Goal: Navigation & Orientation: Find specific page/section

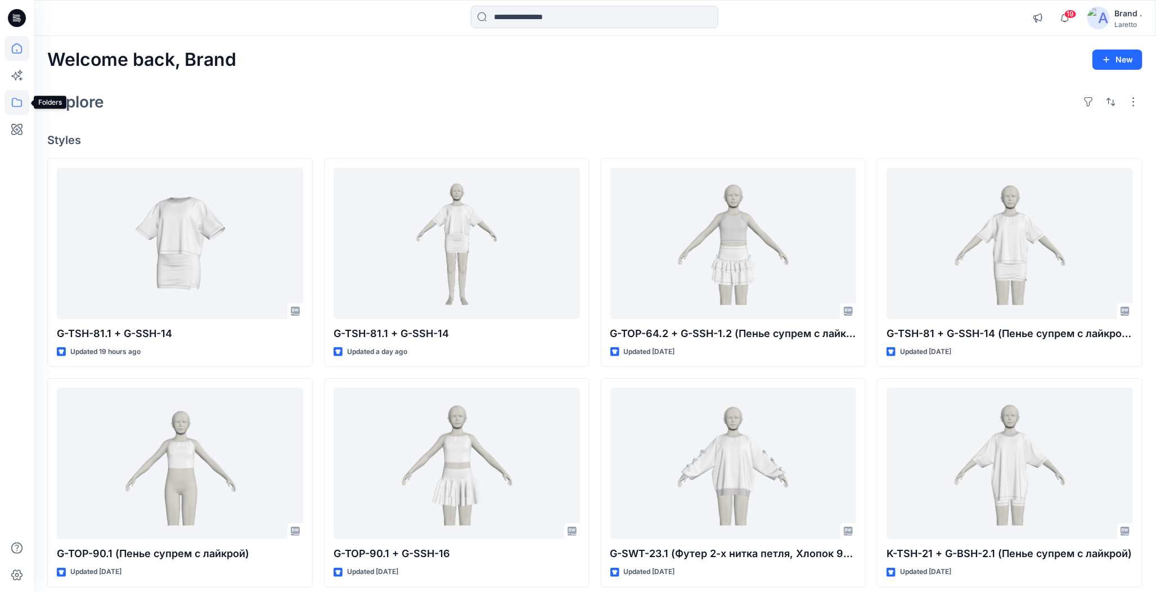
click at [17, 98] on icon at bounding box center [17, 102] width 25 height 25
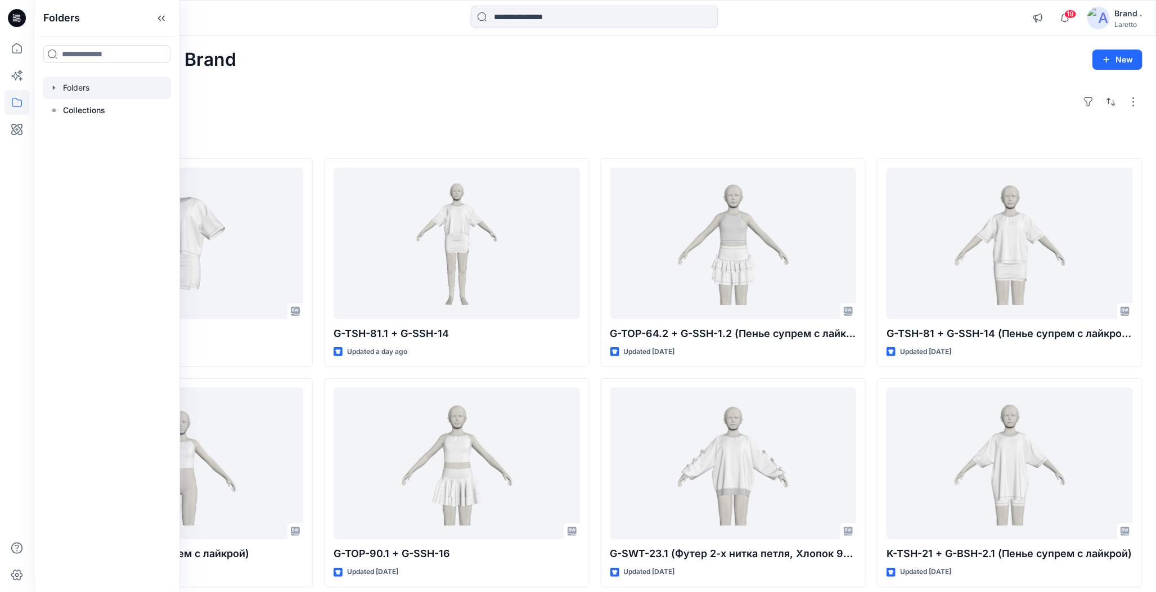
click at [61, 86] on div at bounding box center [107, 88] width 128 height 23
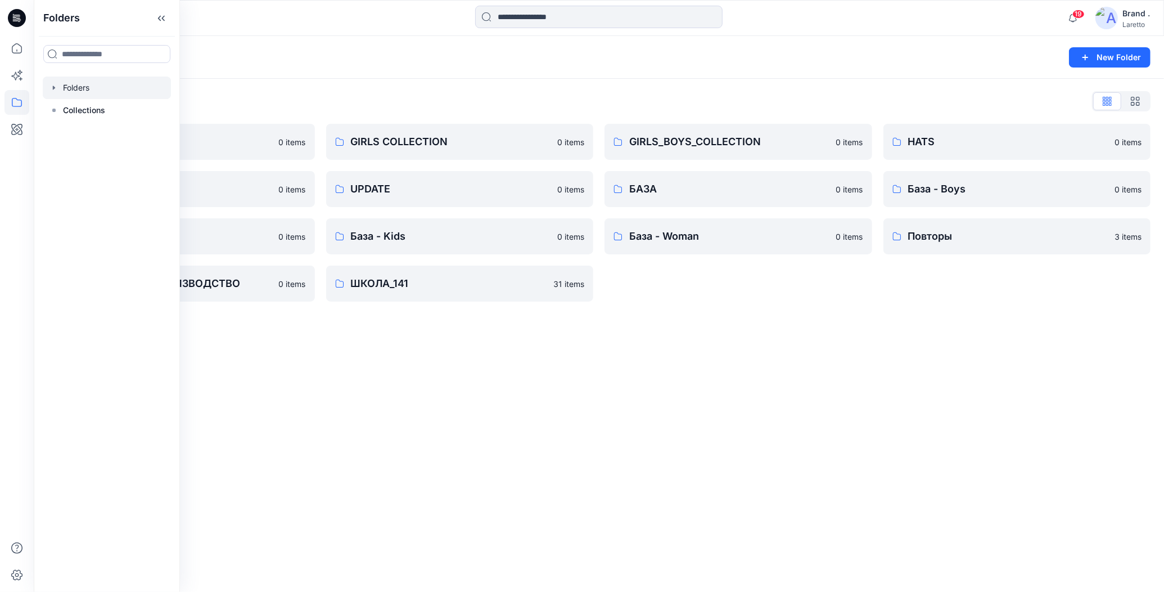
click at [403, 425] on div "Folders New Folder Folders List BOY'S COLLECTION 0 items MISCELLANEOUS 0 items …" at bounding box center [599, 314] width 1131 height 556
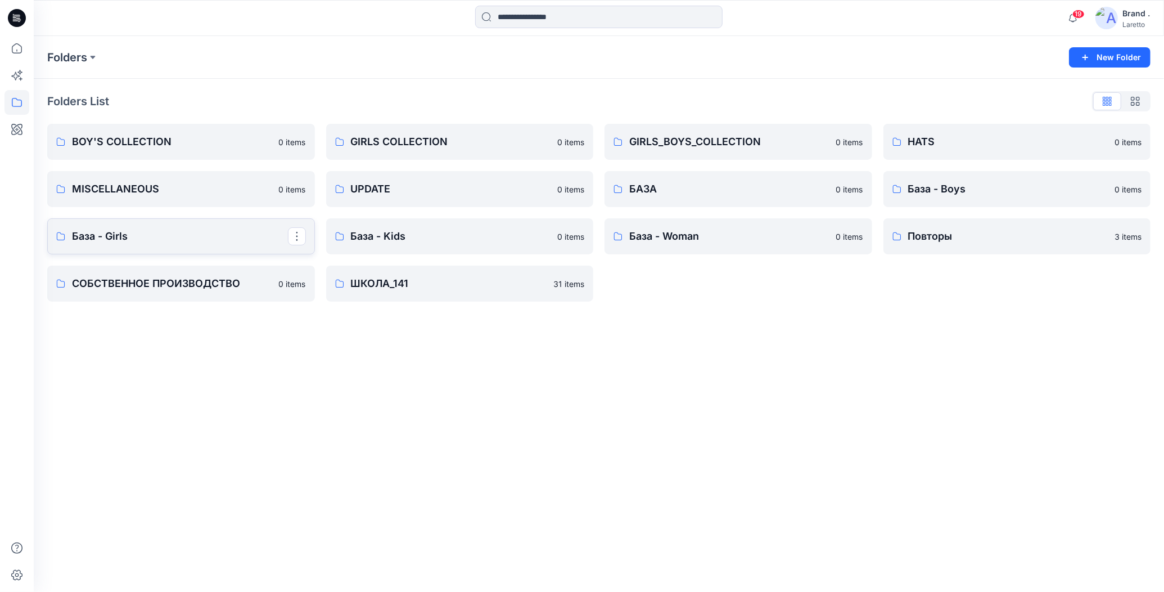
click at [146, 228] on p "База - Girls" at bounding box center [180, 236] width 216 height 16
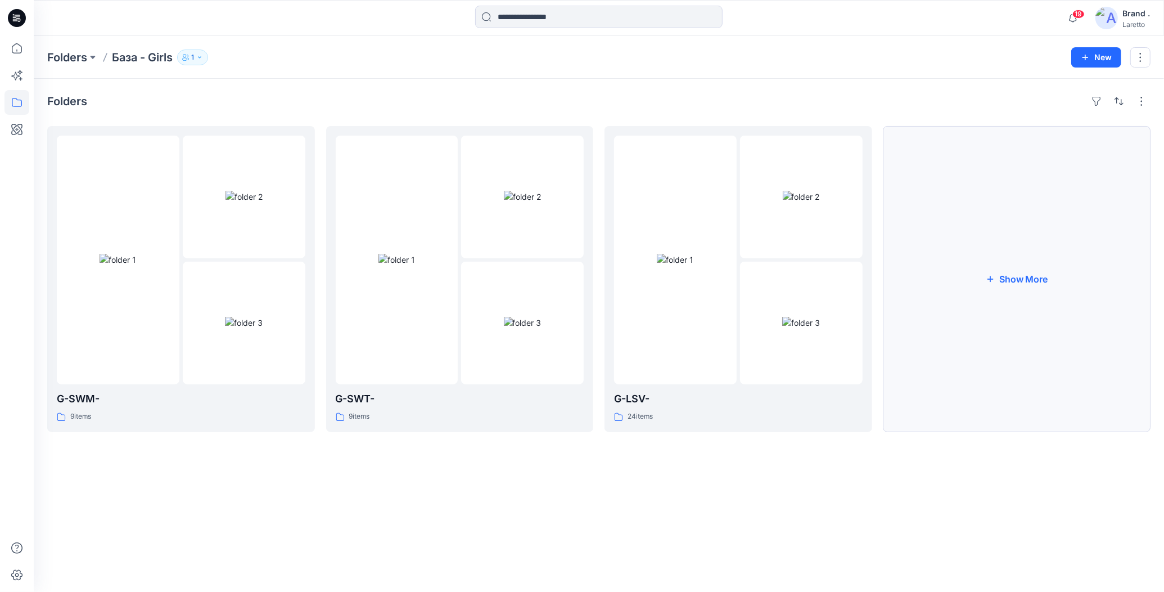
click at [962, 289] on button "Show More" at bounding box center [1018, 279] width 268 height 306
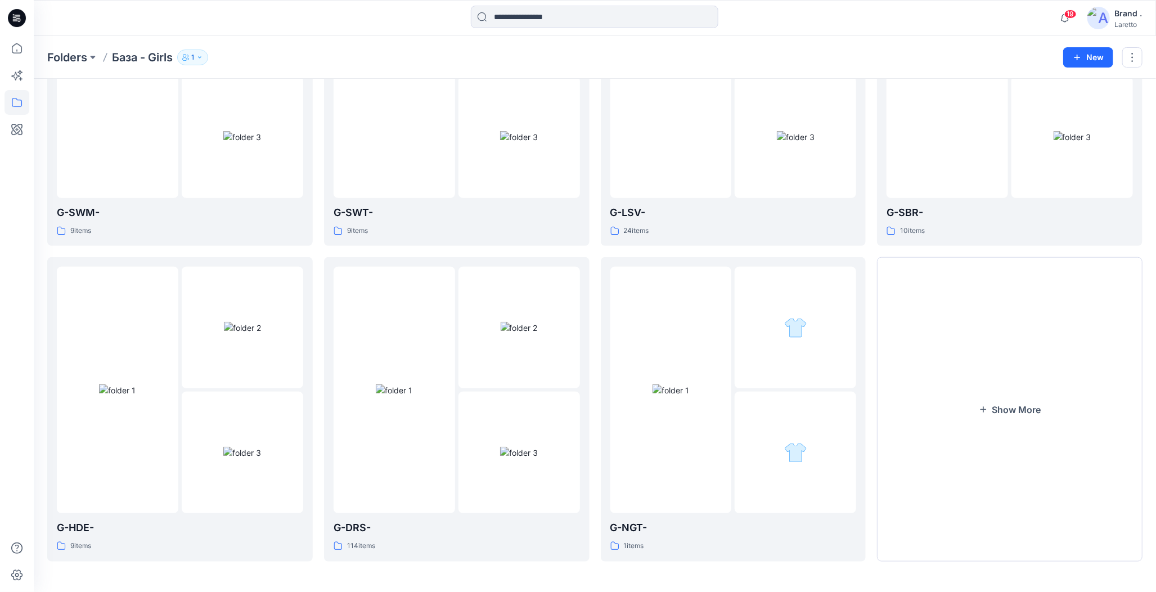
scroll to position [185, 0]
click at [963, 358] on button "Show More" at bounding box center [1010, 409] width 266 height 304
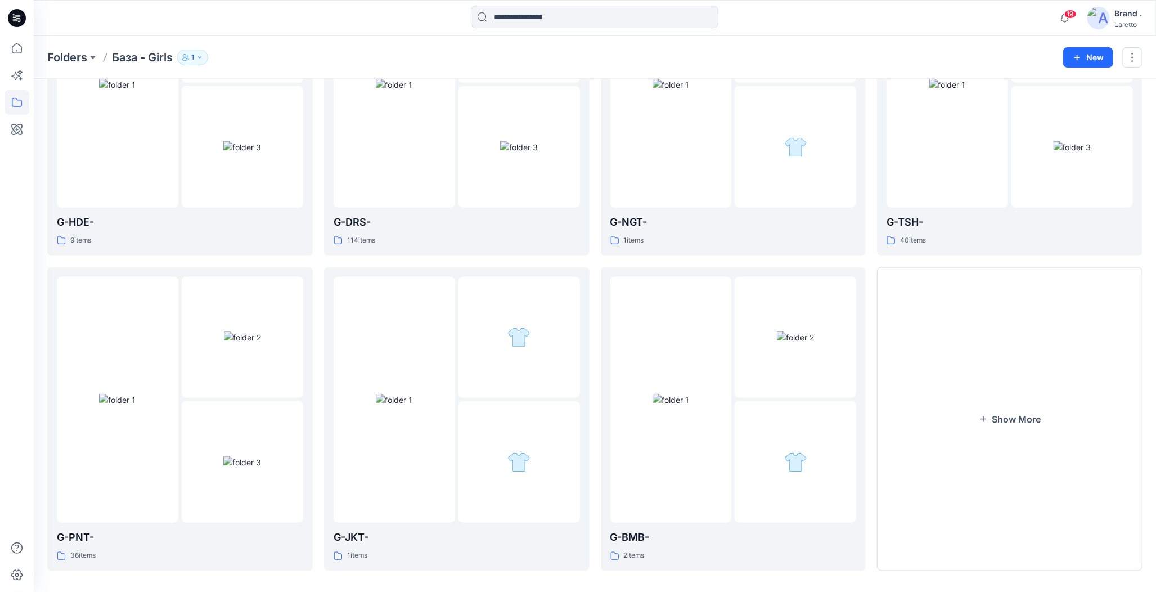
scroll to position [500, 0]
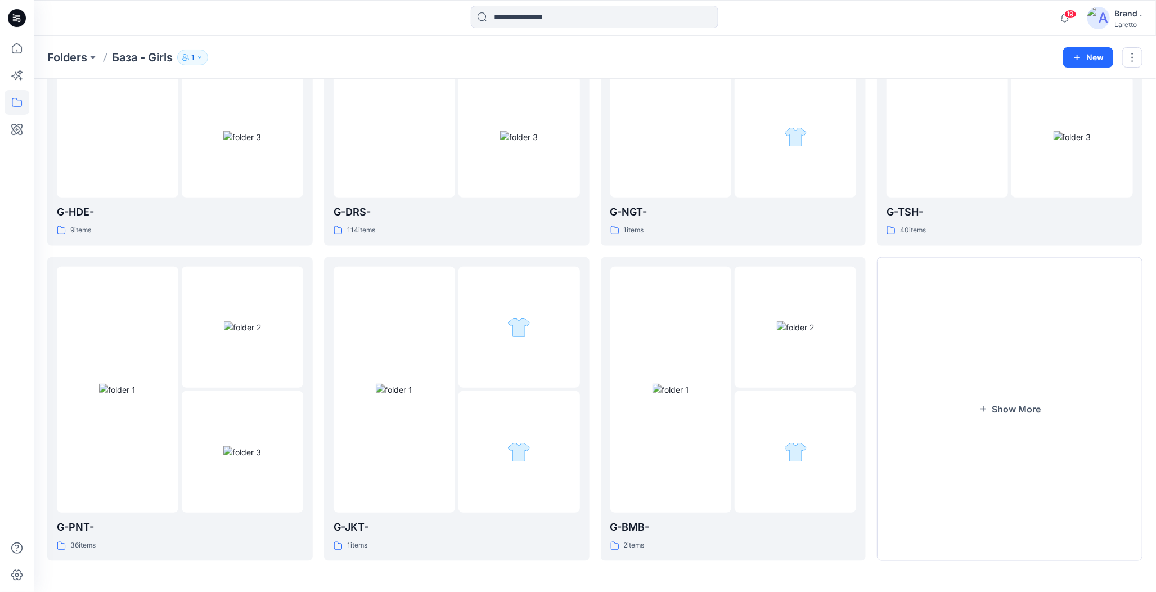
click at [963, 358] on button "Show More" at bounding box center [1010, 409] width 266 height 304
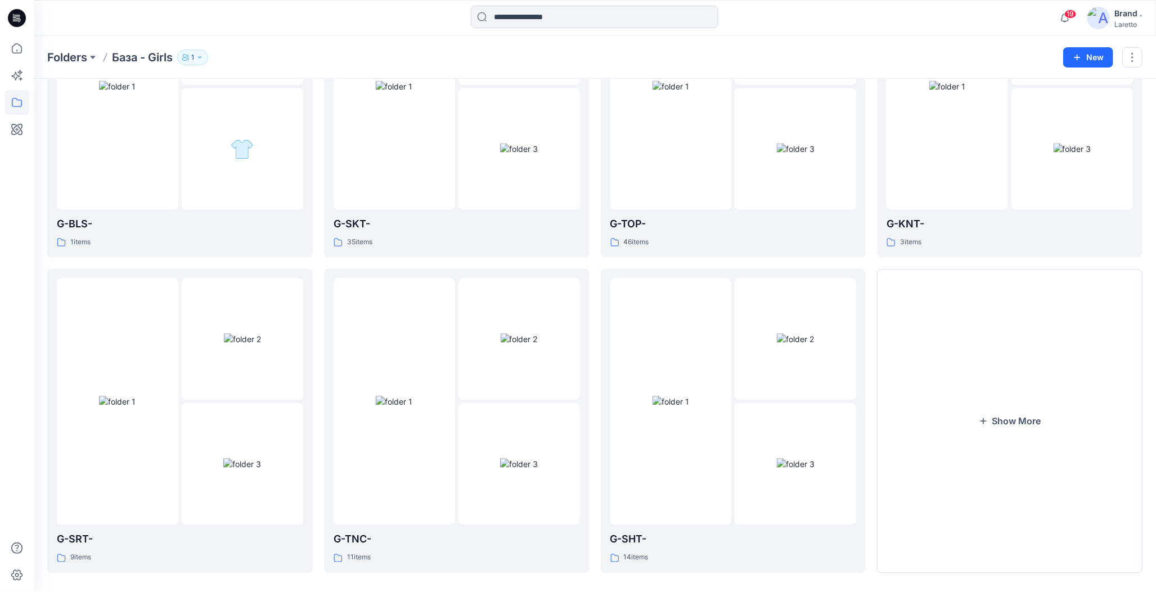
scroll to position [1445, 0]
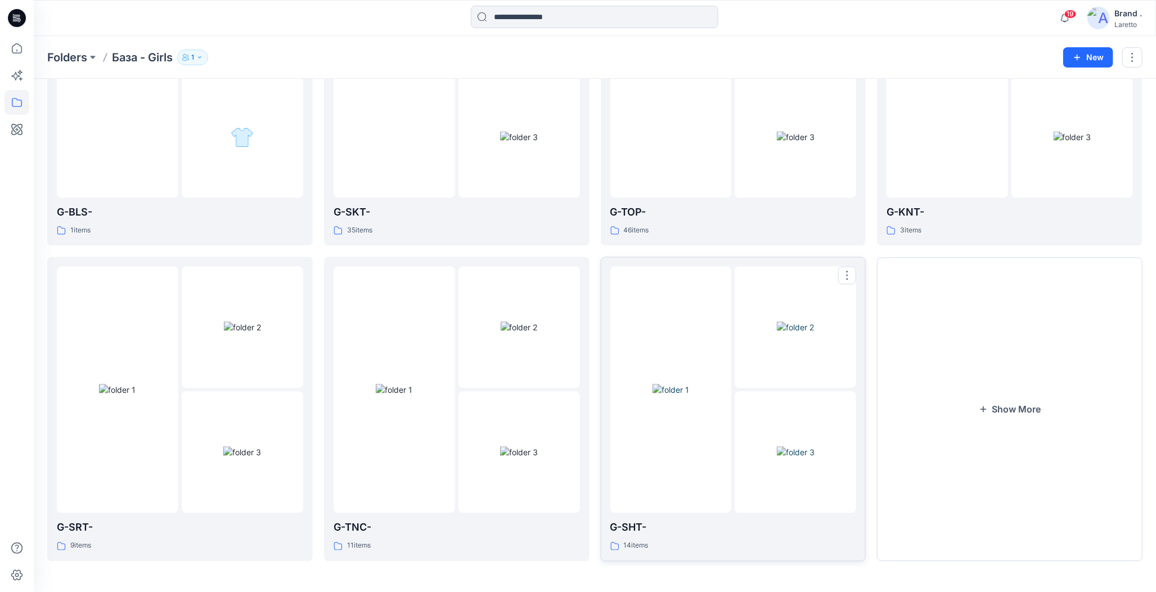
click at [777, 446] on img at bounding box center [796, 452] width 38 height 12
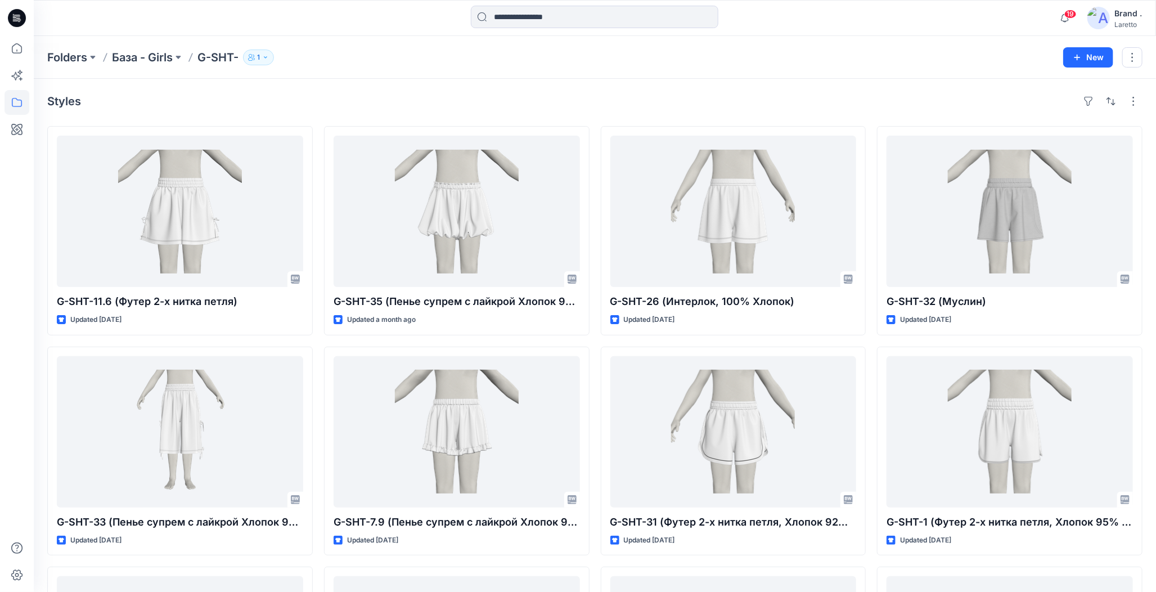
click at [17, 20] on icon at bounding box center [17, 18] width 18 height 36
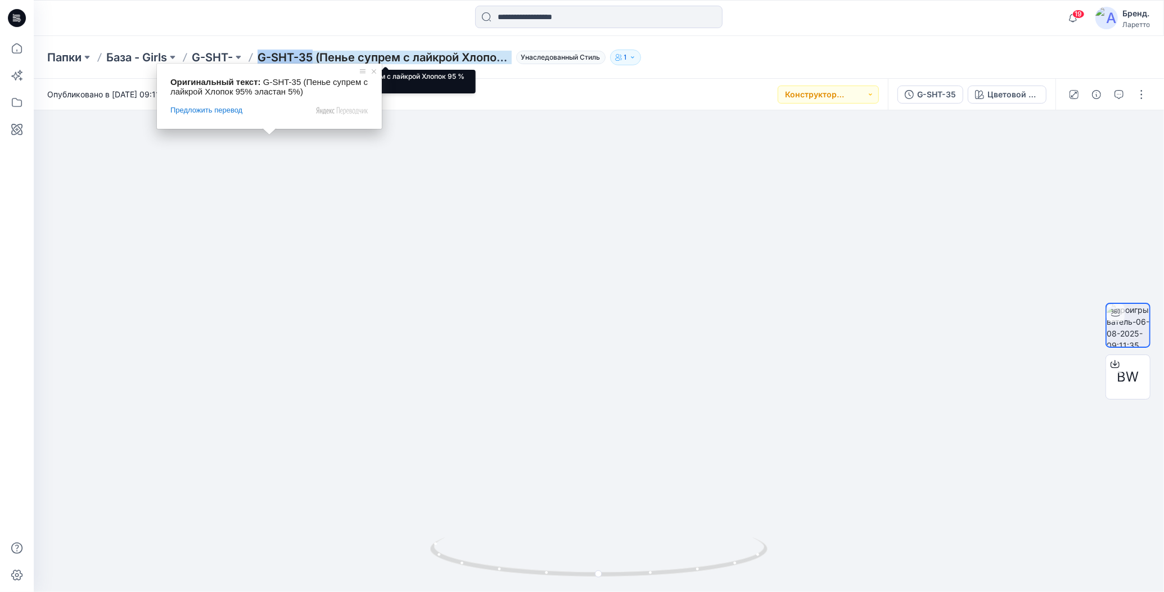
drag, startPoint x: 260, startPoint y: 44, endPoint x: 312, endPoint y: 54, distance: 52.6
click at [312, 54] on div "Папки База - Girls G-SHT- G-SHT-35 (Пенье супрем с лайкрой Хлопок 95 % эластан …" at bounding box center [599, 57] width 1131 height 43
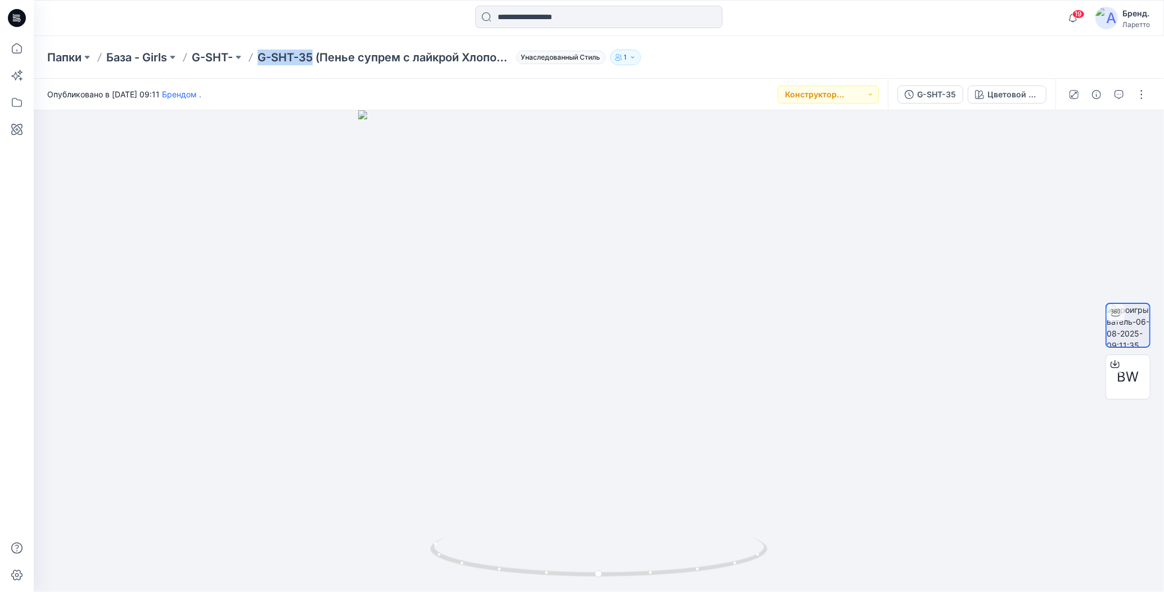
copy ya-tr-span "G-SHT-35"
click at [172, 56] on button at bounding box center [172, 58] width 11 height 16
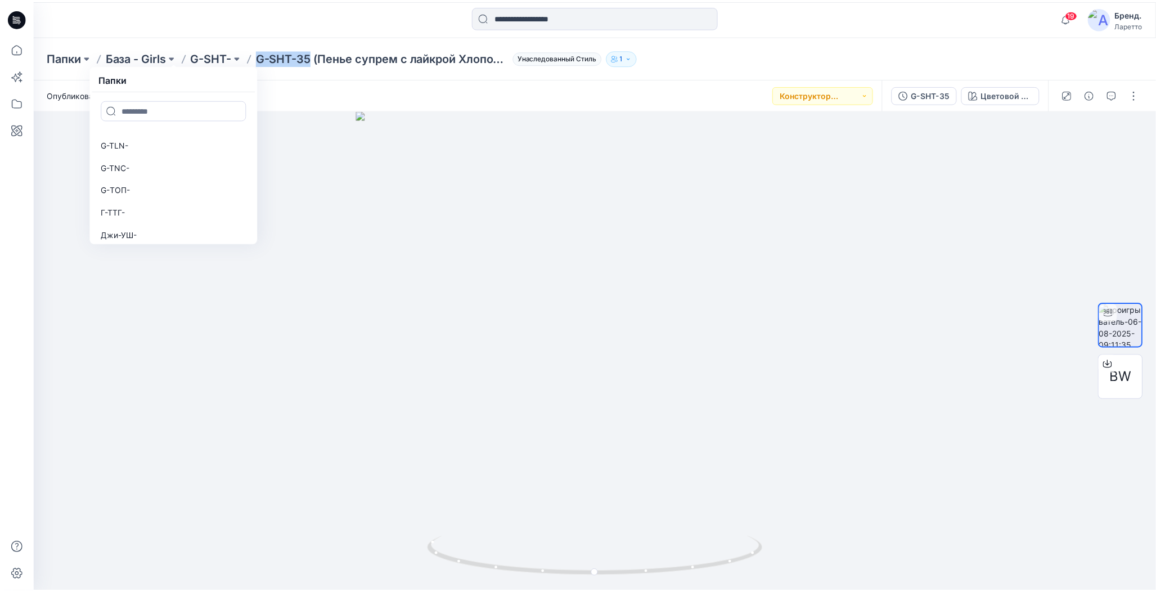
scroll to position [518, 0]
click at [129, 199] on link "Г-ТТГ-" at bounding box center [175, 205] width 160 height 23
